Goal: Information Seeking & Learning: Compare options

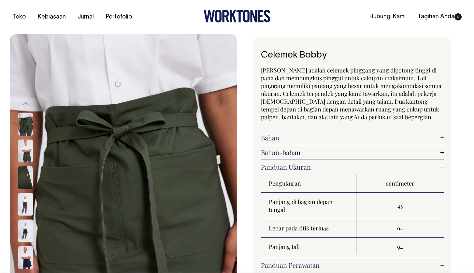
select select "Rust"
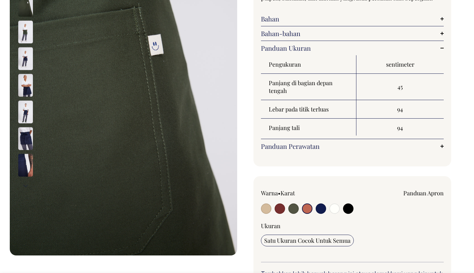
scroll to position [120, 0]
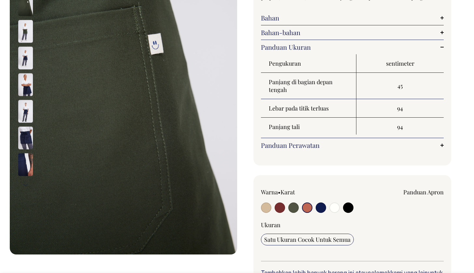
click at [21, 27] on img at bounding box center [25, 31] width 15 height 23
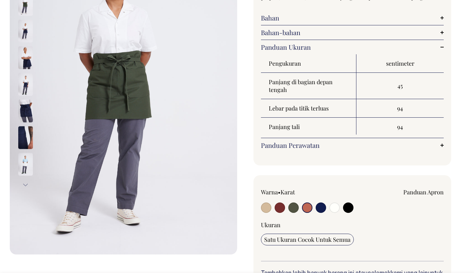
click at [23, 34] on img at bounding box center [25, 31] width 15 height 23
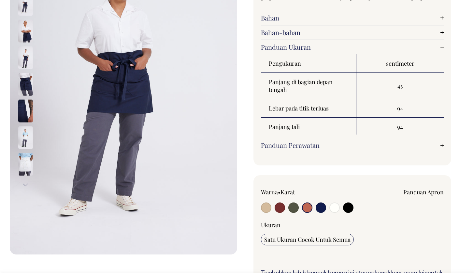
click at [24, 44] on div at bounding box center [34, 31] width 33 height 27
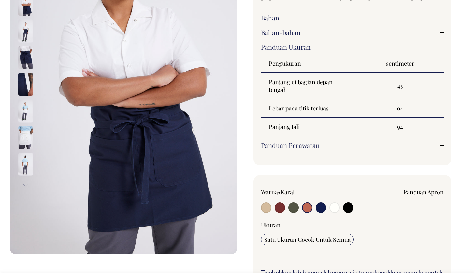
click at [26, 53] on img at bounding box center [25, 57] width 15 height 23
click at [25, 82] on img at bounding box center [25, 84] width 15 height 23
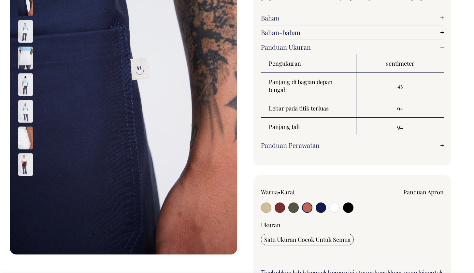
click at [28, 31] on img at bounding box center [25, 31] width 15 height 23
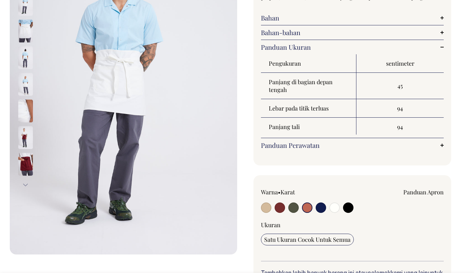
click at [24, 33] on img at bounding box center [25, 31] width 15 height 23
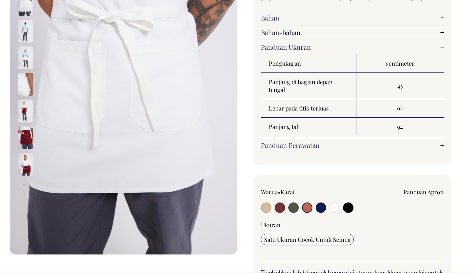
click at [23, 34] on img at bounding box center [25, 31] width 15 height 23
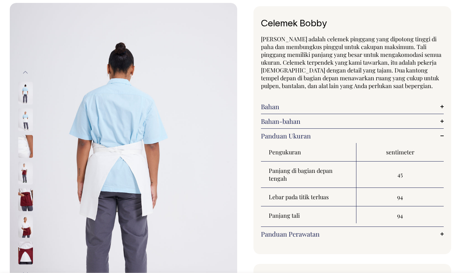
scroll to position [27, 0]
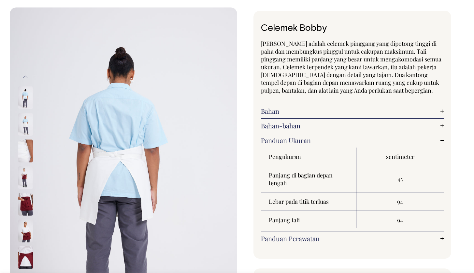
click at [16, 105] on img at bounding box center [123, 177] width 227 height 341
click at [24, 101] on img at bounding box center [25, 97] width 15 height 23
click at [24, 125] on img at bounding box center [25, 124] width 15 height 23
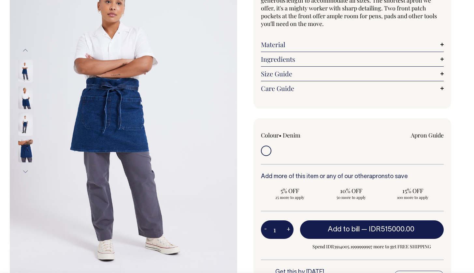
click at [22, 124] on img at bounding box center [25, 124] width 15 height 23
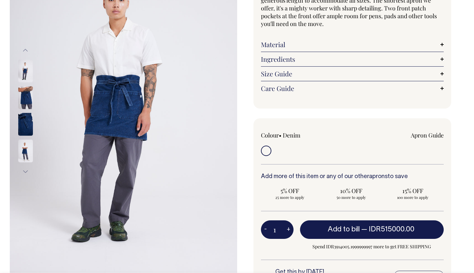
click at [26, 131] on img at bounding box center [25, 124] width 15 height 23
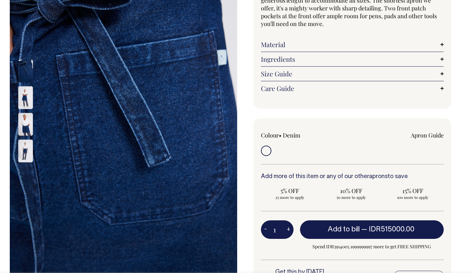
click at [25, 103] on img at bounding box center [25, 97] width 15 height 23
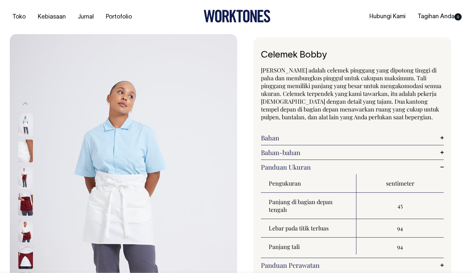
select select "Rust"
